Goal: Task Accomplishment & Management: Complete application form

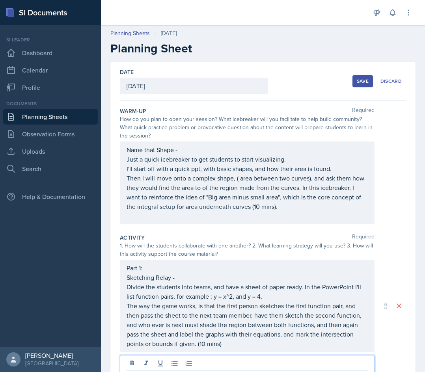
click at [360, 76] on button "Save" at bounding box center [362, 81] width 21 height 12
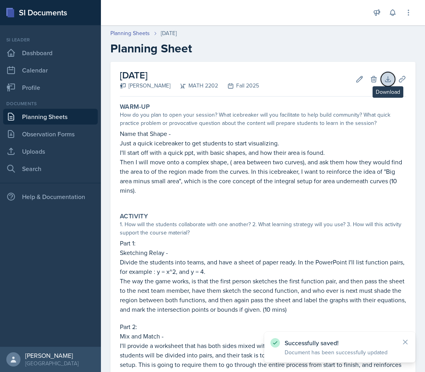
click at [384, 81] on icon at bounding box center [388, 79] width 8 height 8
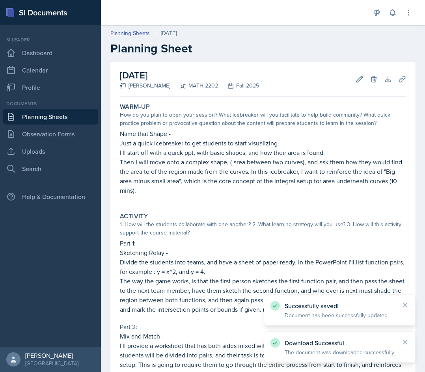
click at [405, 47] on h2 "Planning Sheet" at bounding box center [262, 48] width 305 height 14
click at [399, 82] on icon at bounding box center [402, 79] width 6 height 6
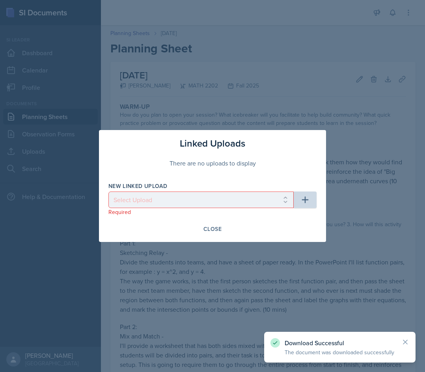
click at [274, 125] on div at bounding box center [212, 186] width 425 height 372
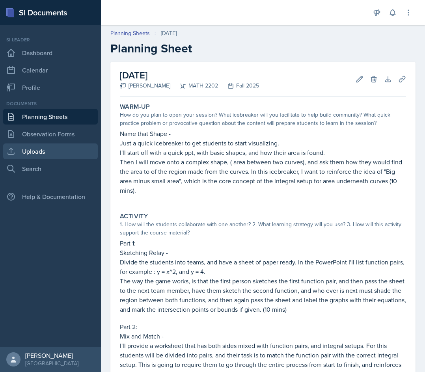
click at [43, 158] on link "Uploads" at bounding box center [50, 152] width 95 height 16
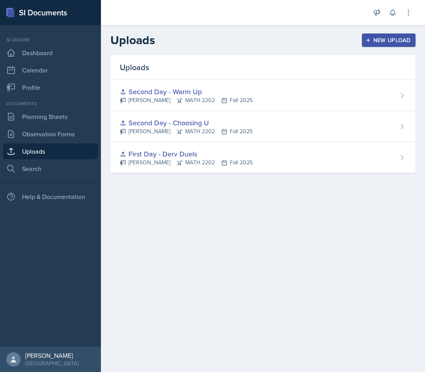
click at [395, 42] on div "New Upload" at bounding box center [389, 40] width 44 height 6
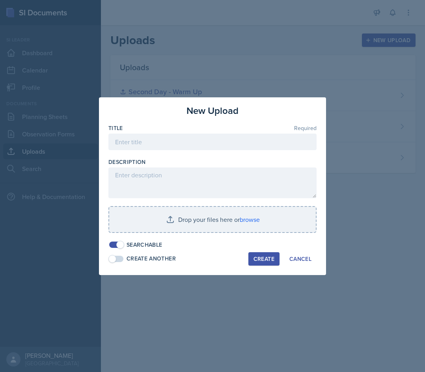
click at [152, 130] on div "Title Required" at bounding box center [212, 128] width 208 height 8
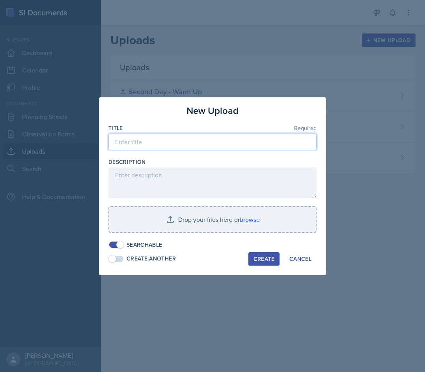
click at [154, 140] on input at bounding box center [212, 142] width 208 height 17
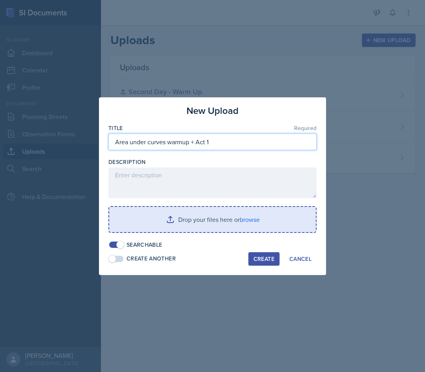
type input "Area under curves warmup + Act 1"
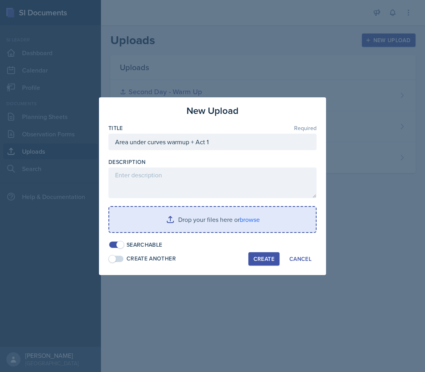
click at [248, 227] on input "file" at bounding box center [212, 219] width 207 height 25
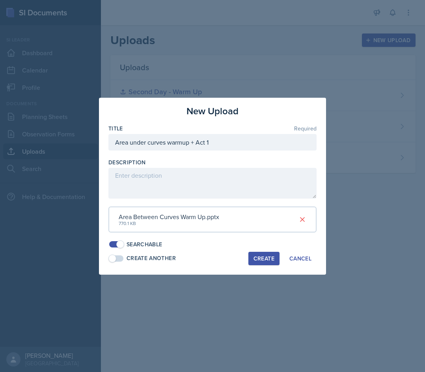
click at [260, 257] on div "Create" at bounding box center [263, 258] width 21 height 6
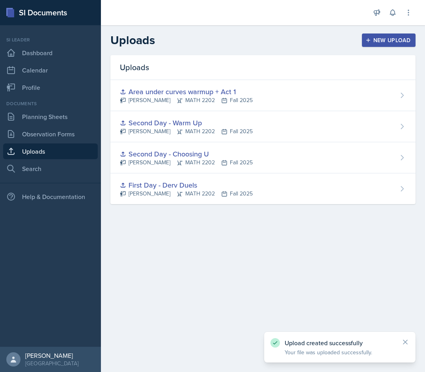
click at [381, 38] on div "New Upload" at bounding box center [389, 40] width 44 height 6
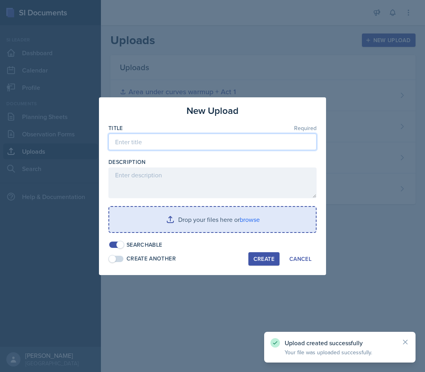
click at [151, 144] on input at bounding box center [212, 142] width 208 height 17
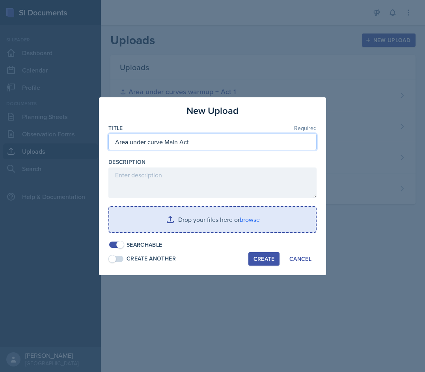
type input "Area under curve Main Act"
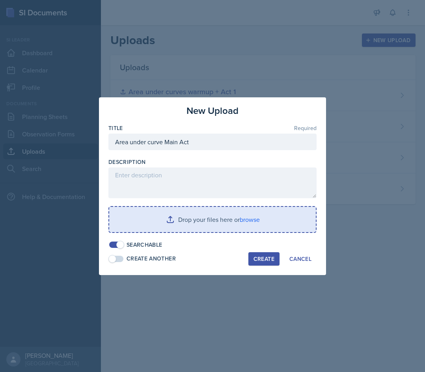
click at [246, 226] on input "file" at bounding box center [212, 219] width 207 height 25
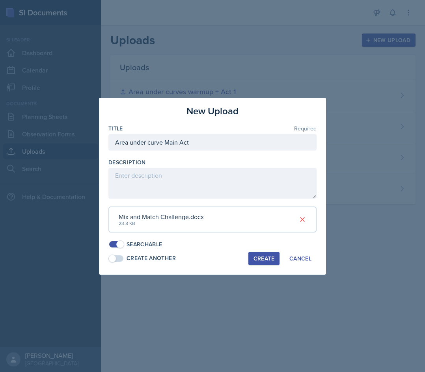
click at [261, 258] on div "Create" at bounding box center [263, 258] width 21 height 6
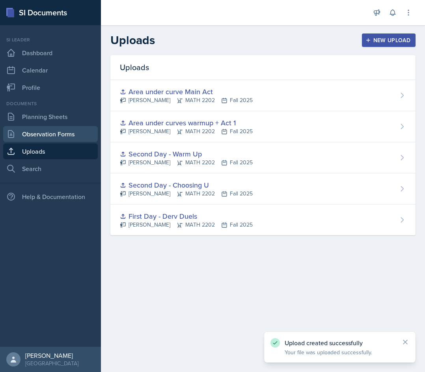
click at [43, 139] on link "Observation Forms" at bounding box center [50, 134] width 95 height 16
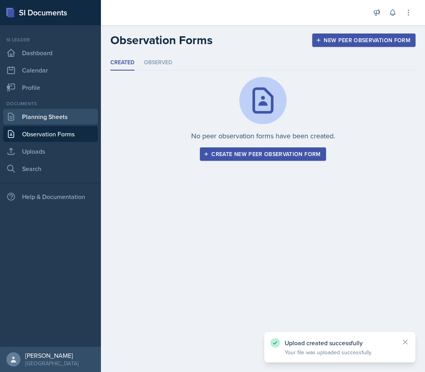
click at [49, 120] on link "Planning Sheets" at bounding box center [50, 117] width 95 height 16
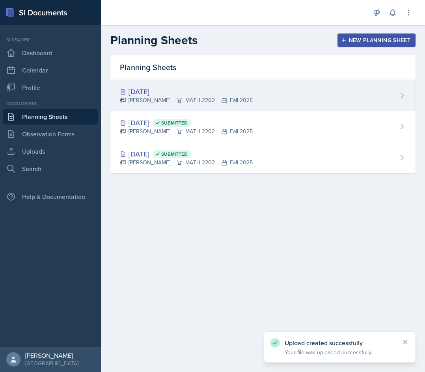
click at [265, 96] on div "[DATE] [PERSON_NAME] MATH 2202 Fall 2025" at bounding box center [262, 95] width 305 height 31
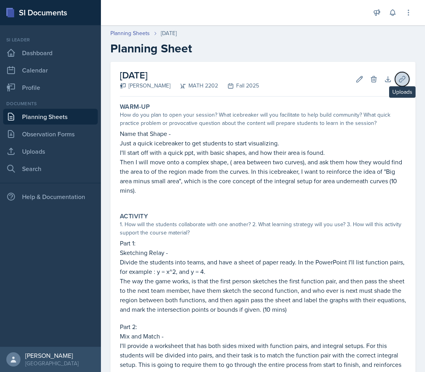
click at [401, 80] on button "Uploads" at bounding box center [402, 79] width 14 height 14
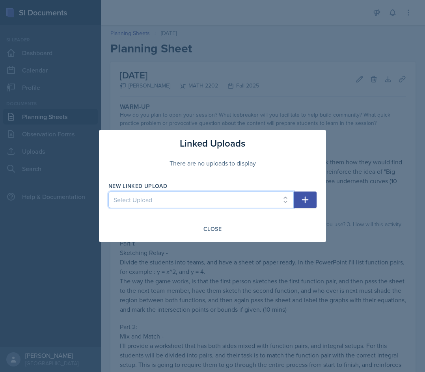
click at [260, 199] on select "Select Upload First Day - Derv Duels Second Day - Choosing U Second Day - Warm …" at bounding box center [200, 200] width 185 height 17
select select "b8e72bac-7986-4253-9f73-13253815adb7"
click at [108, 192] on select "Select Upload First Day - Derv Duels Second Day - Choosing U Second Day - Warm …" at bounding box center [200, 200] width 185 height 17
click at [306, 200] on icon "button" at bounding box center [305, 200] width 7 height 7
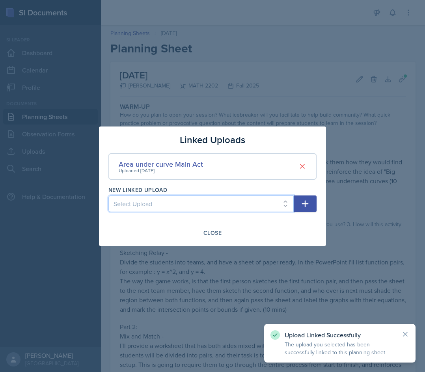
click at [263, 204] on select "Select Upload First Day - Derv Duels Second Day - Choosing U Second Day - Warm …" at bounding box center [200, 204] width 185 height 17
select select "bf99dc1e-be7a-4f9e-94c9-b96a8ca07515"
click at [108, 196] on select "Select Upload First Day - Derv Duels Second Day - Choosing U Second Day - Warm …" at bounding box center [200, 204] width 185 height 17
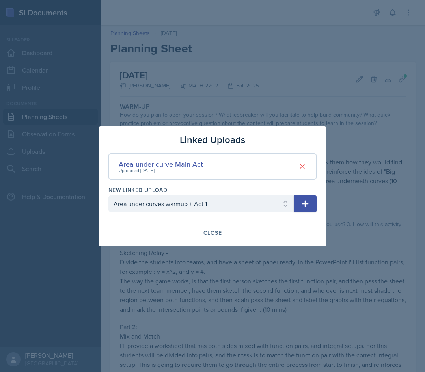
click at [308, 207] on icon "button" at bounding box center [304, 203] width 9 height 9
select select
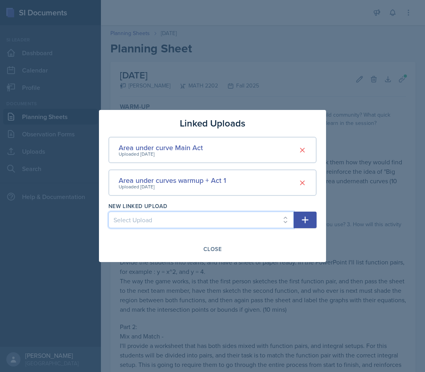
click at [211, 226] on select "Select Upload First Day - Derv Duels Second Day - Choosing U Second Day - Warm …" at bounding box center [200, 220] width 185 height 17
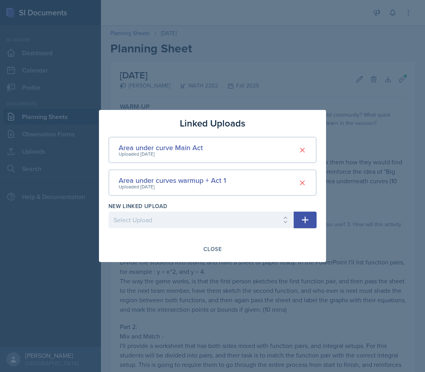
click at [315, 244] on div "Close" at bounding box center [212, 248] width 208 height 13
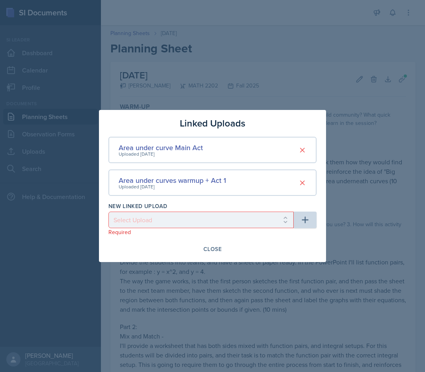
click at [280, 246] on div "Close" at bounding box center [212, 248] width 208 height 13
click at [227, 249] on div "Close" at bounding box center [212, 248] width 208 height 13
click at [213, 250] on div "Close" at bounding box center [212, 249] width 18 height 6
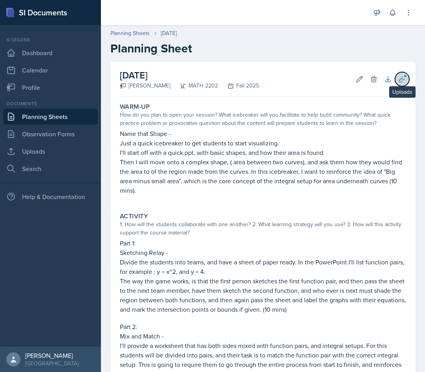
click at [395, 80] on button "Uploads" at bounding box center [402, 79] width 14 height 14
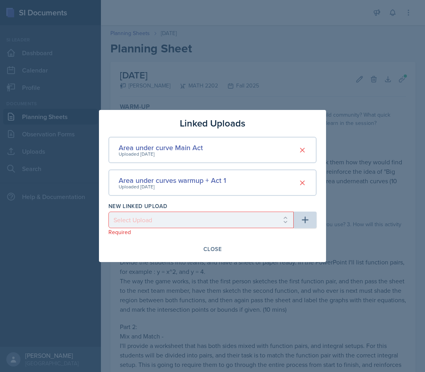
click at [339, 108] on div at bounding box center [212, 186] width 425 height 372
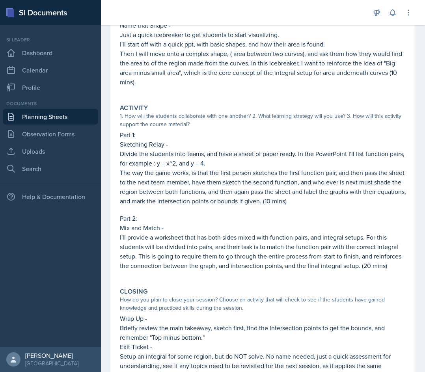
scroll to position [217, 0]
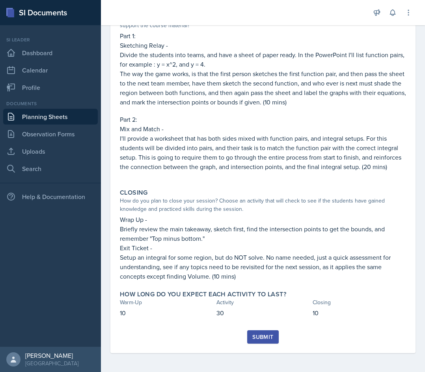
click at [263, 334] on div "Submit" at bounding box center [262, 337] width 21 height 6
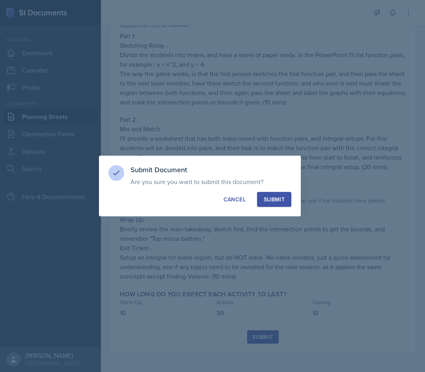
click at [287, 201] on button "Submit" at bounding box center [274, 199] width 34 height 15
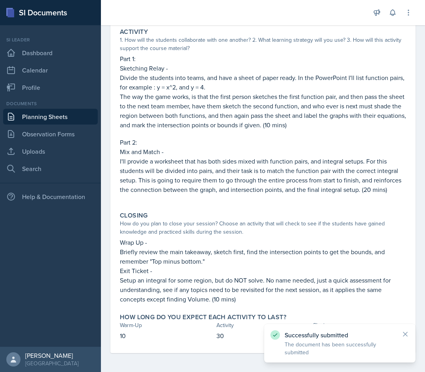
click at [48, 124] on link "Planning Sheets" at bounding box center [50, 117] width 95 height 16
